Goal: Information Seeking & Learning: Learn about a topic

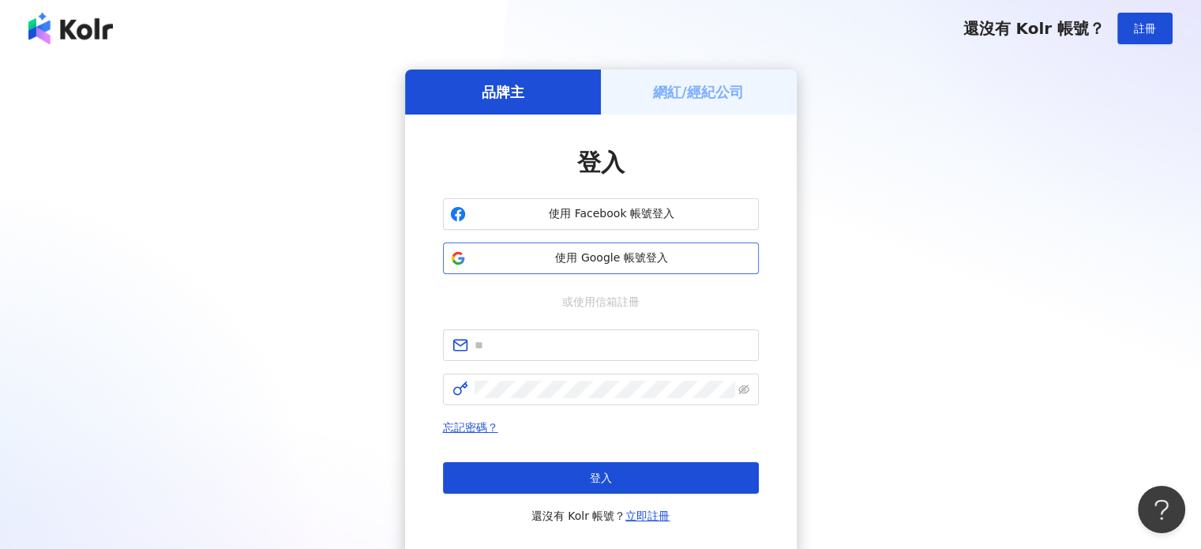
click at [580, 265] on span "使用 Google 帳號登入" at bounding box center [612, 258] width 280 height 16
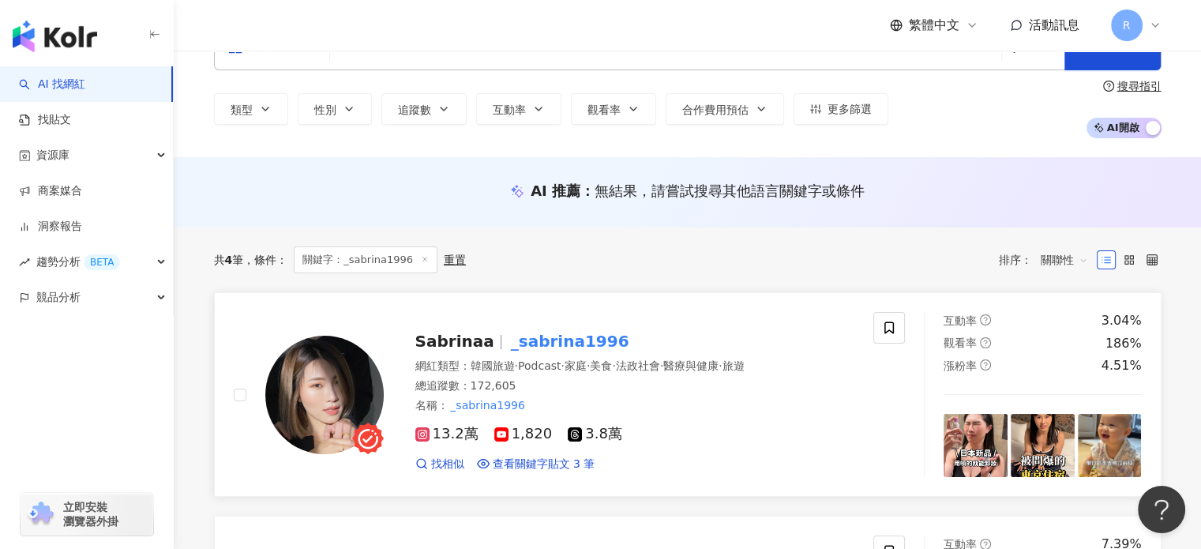
scroll to position [105, 0]
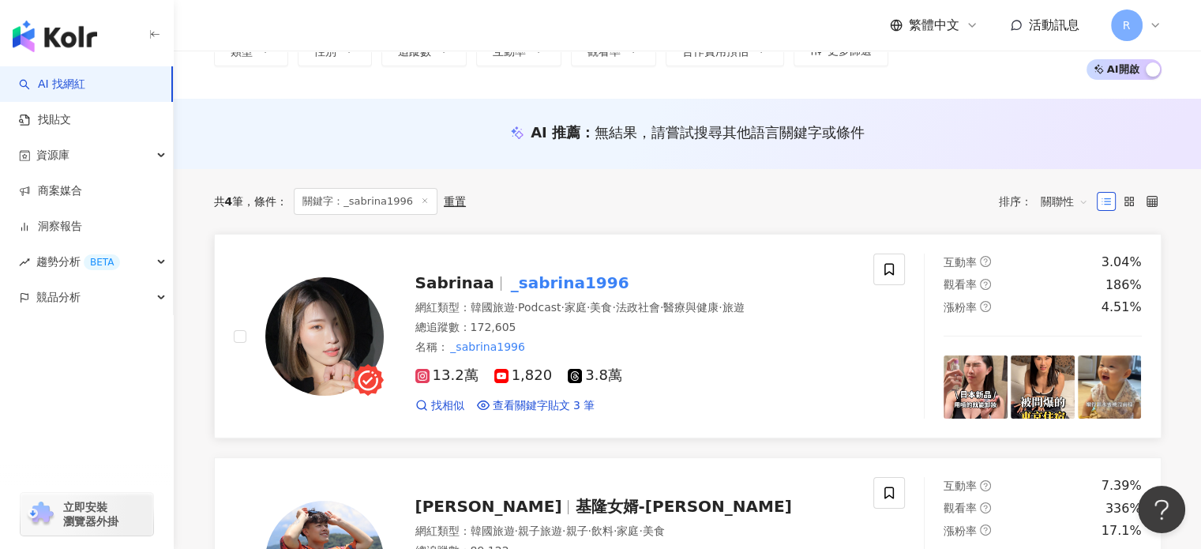
type input "**********"
click at [550, 283] on mark "_sabrina1996" at bounding box center [570, 282] width 125 height 25
click at [421, 201] on icon at bounding box center [425, 201] width 8 height 8
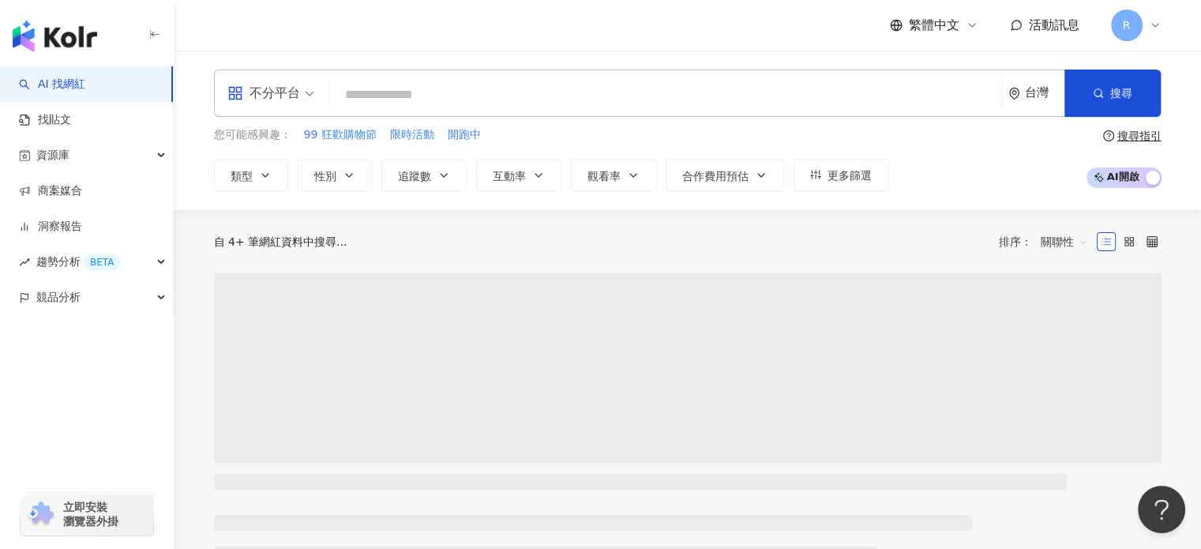
click at [394, 94] on input "search" at bounding box center [665, 95] width 659 height 30
paste input "**********"
type input "**********"
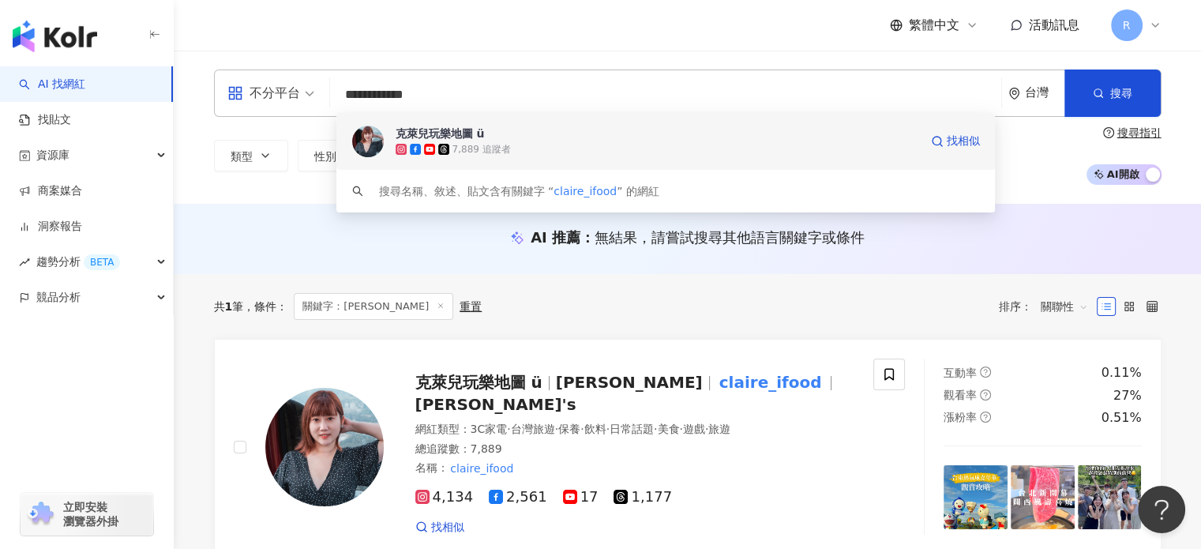
click at [432, 130] on div "克萊兒玩樂地圖 ü" at bounding box center [440, 134] width 89 height 16
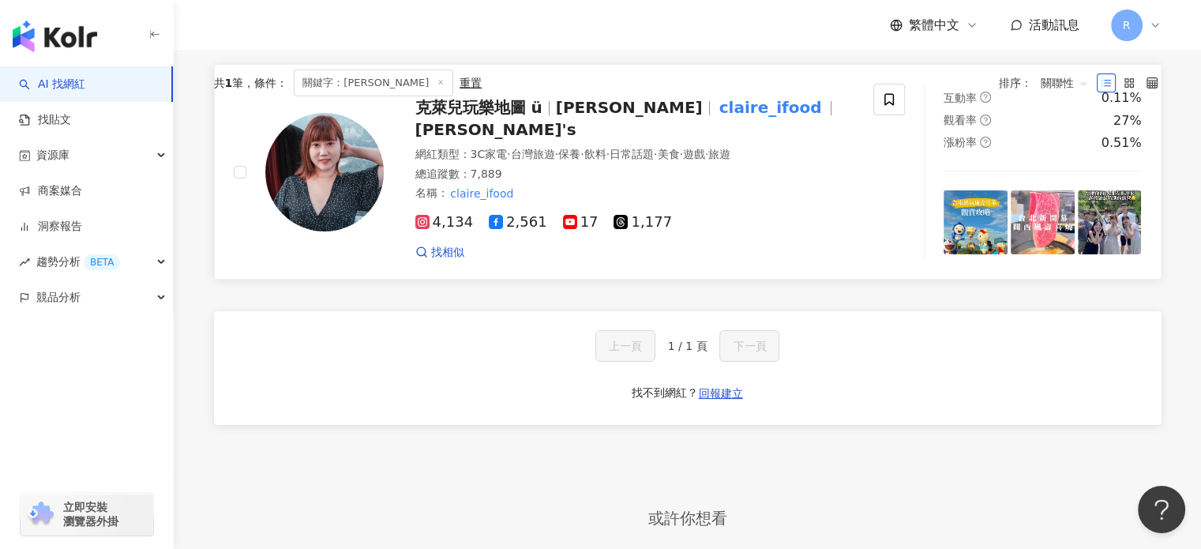
scroll to position [158, 0]
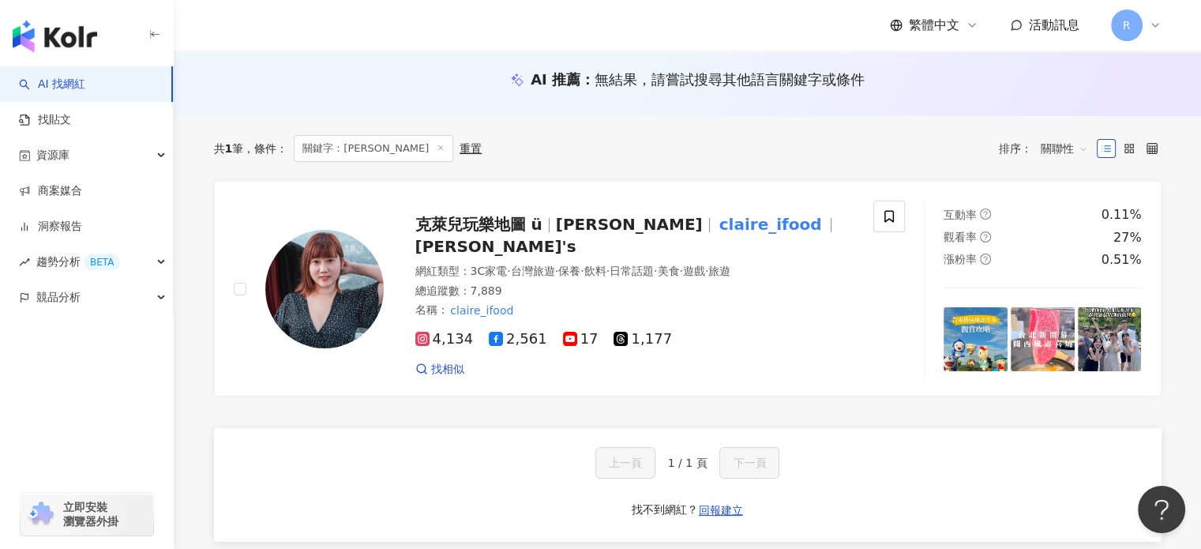
click at [439, 149] on line at bounding box center [441, 148] width 4 height 4
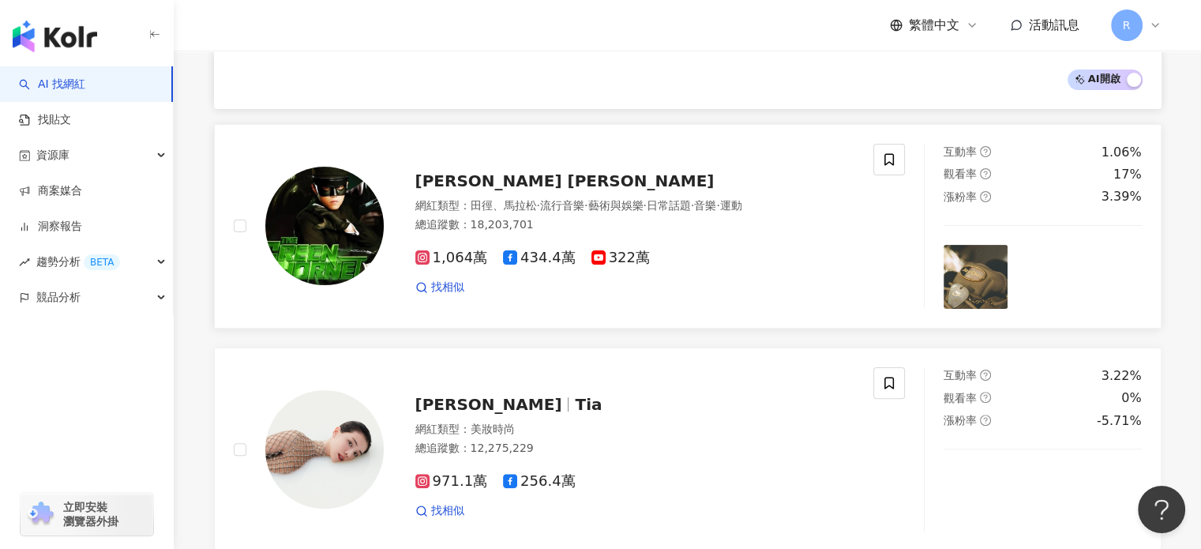
scroll to position [421, 0]
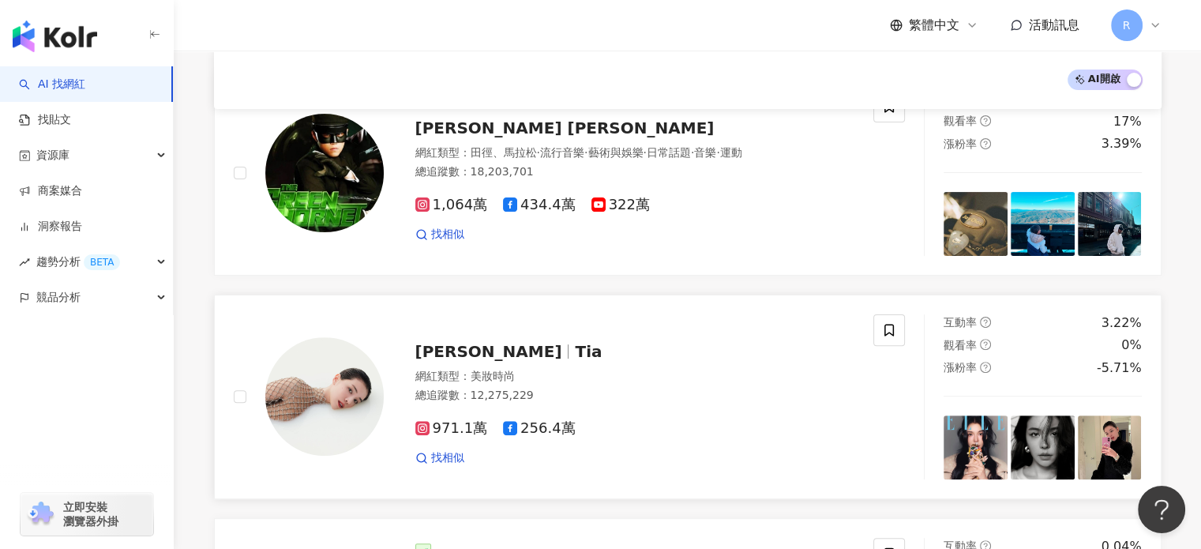
click at [347, 389] on img at bounding box center [324, 396] width 118 height 118
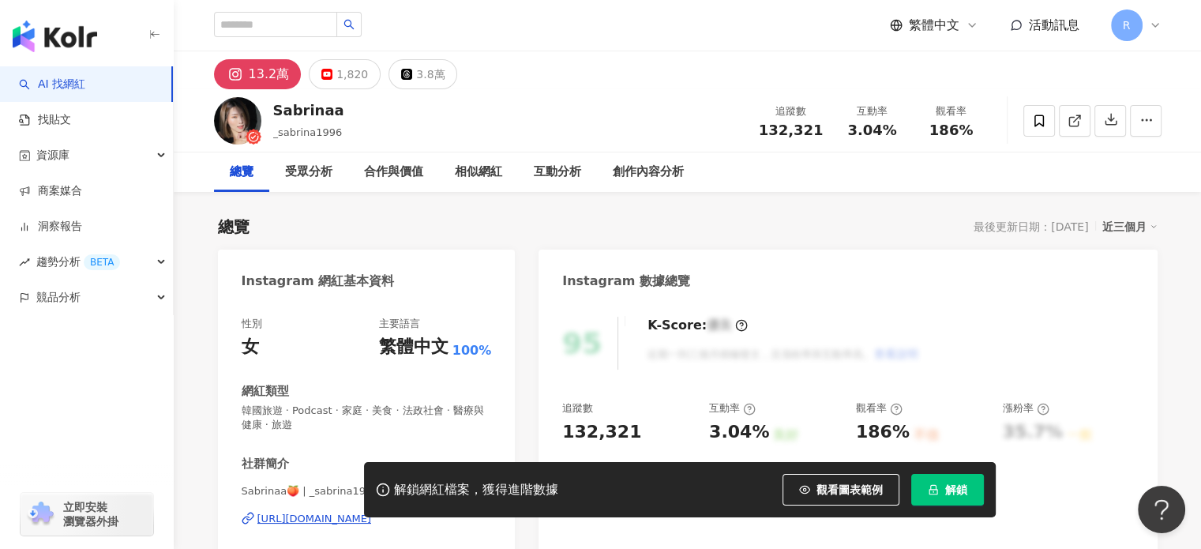
scroll to position [158, 0]
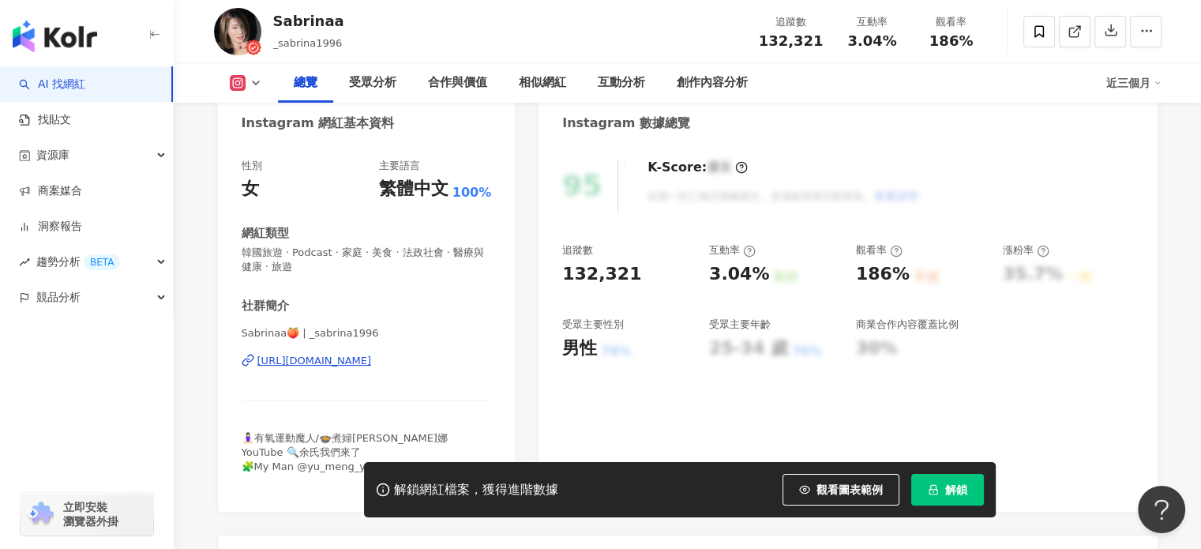
click at [945, 489] on span "解鎖" at bounding box center [956, 489] width 22 height 13
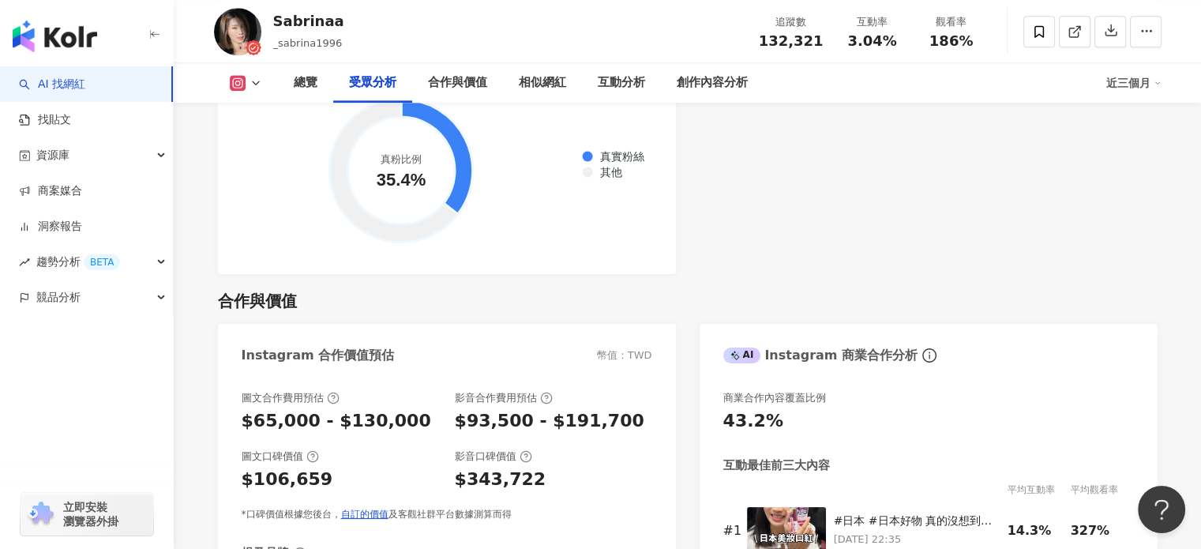
scroll to position [1930, 0]
